Goal: Task Accomplishment & Management: Manage account settings

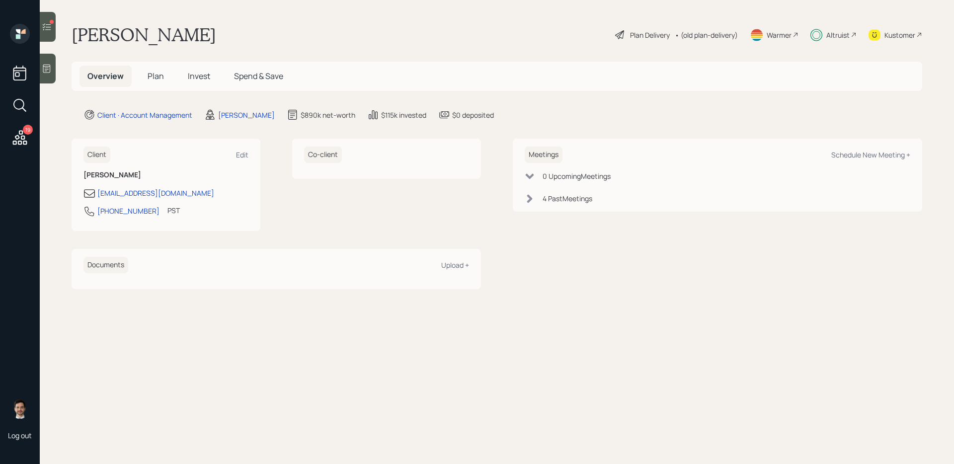
click at [51, 32] on div at bounding box center [48, 27] width 16 height 30
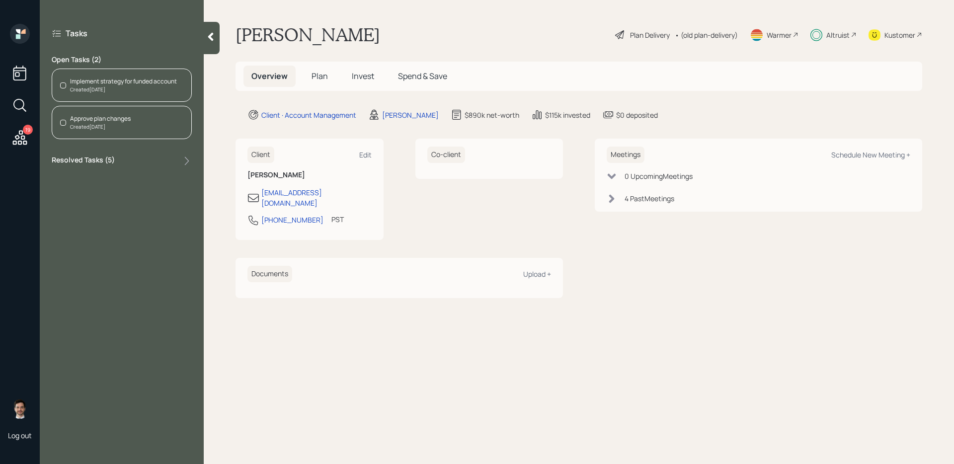
click at [144, 123] on div "Approve plan changes Created [DATE]" at bounding box center [122, 122] width 140 height 33
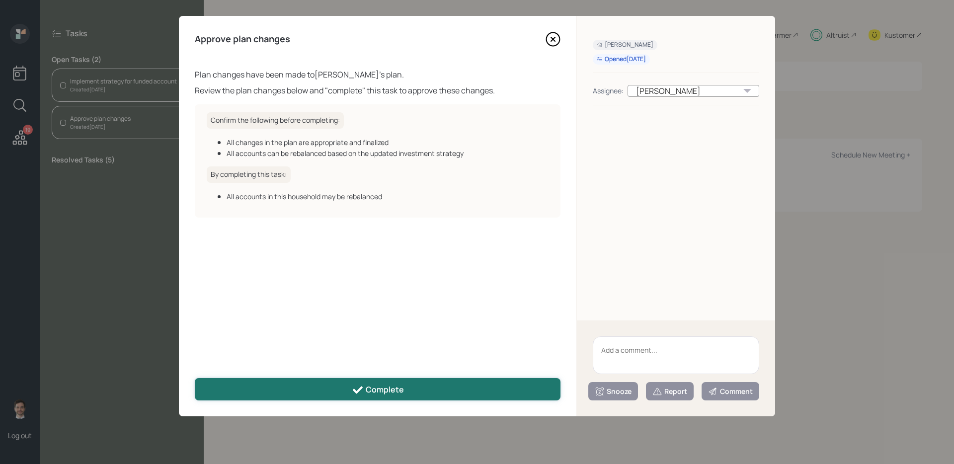
click at [364, 380] on button "Complete" at bounding box center [378, 389] width 366 height 22
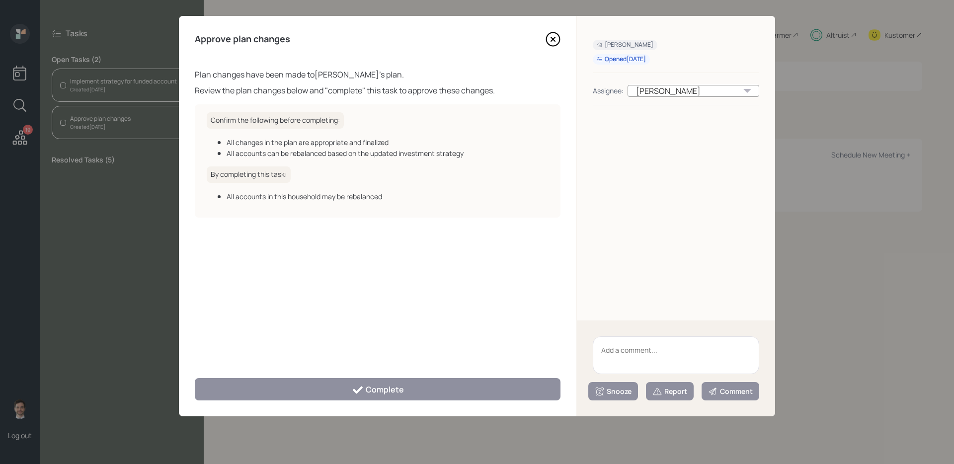
click at [556, 41] on icon at bounding box center [553, 39] width 15 height 15
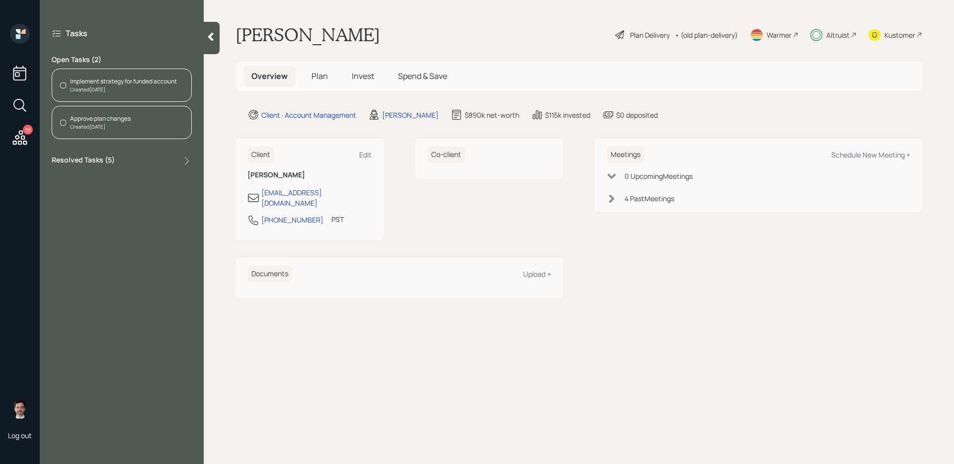
click at [135, 79] on div "Implement strategy for funded account" at bounding box center [123, 81] width 107 height 9
click at [123, 88] on div "Created [DATE]" at bounding box center [123, 89] width 107 height 7
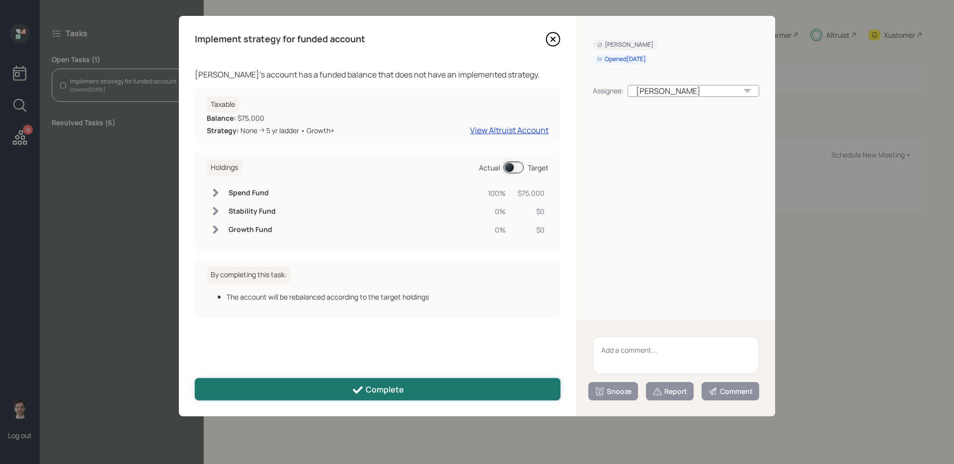
click at [370, 392] on div "Complete" at bounding box center [378, 390] width 52 height 12
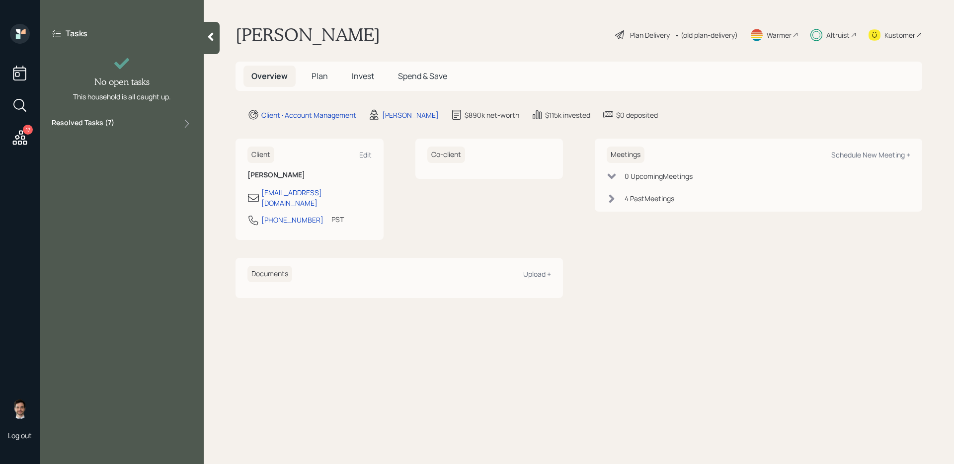
click at [21, 137] on icon at bounding box center [20, 137] width 14 height 14
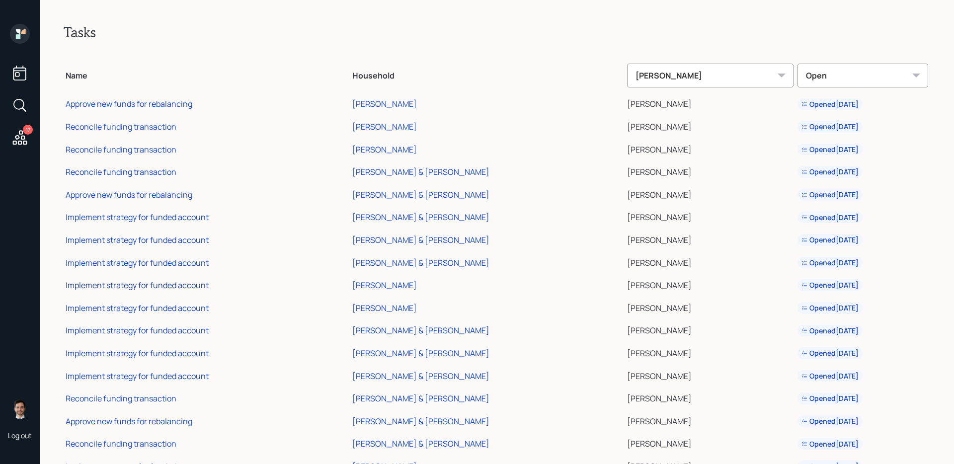
click at [174, 284] on div "Implement strategy for funded account" at bounding box center [137, 285] width 143 height 11
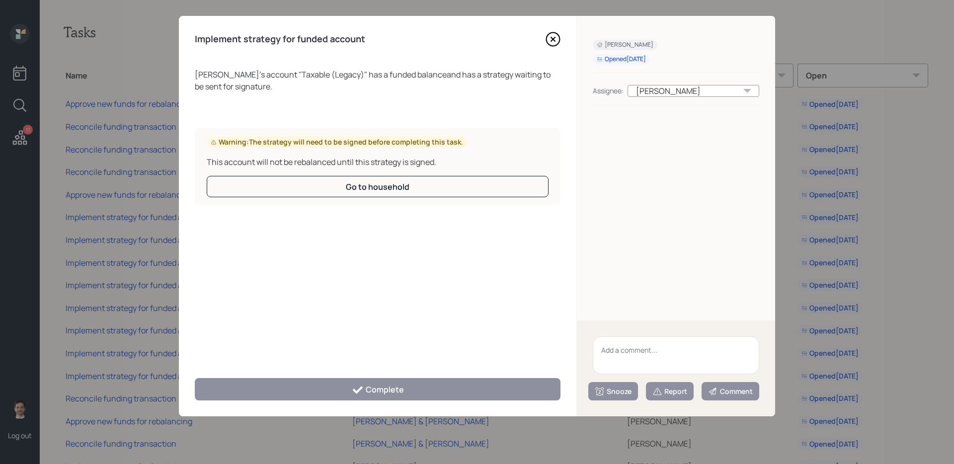
click at [552, 41] on icon at bounding box center [553, 39] width 15 height 15
